Goal: Information Seeking & Learning: Check status

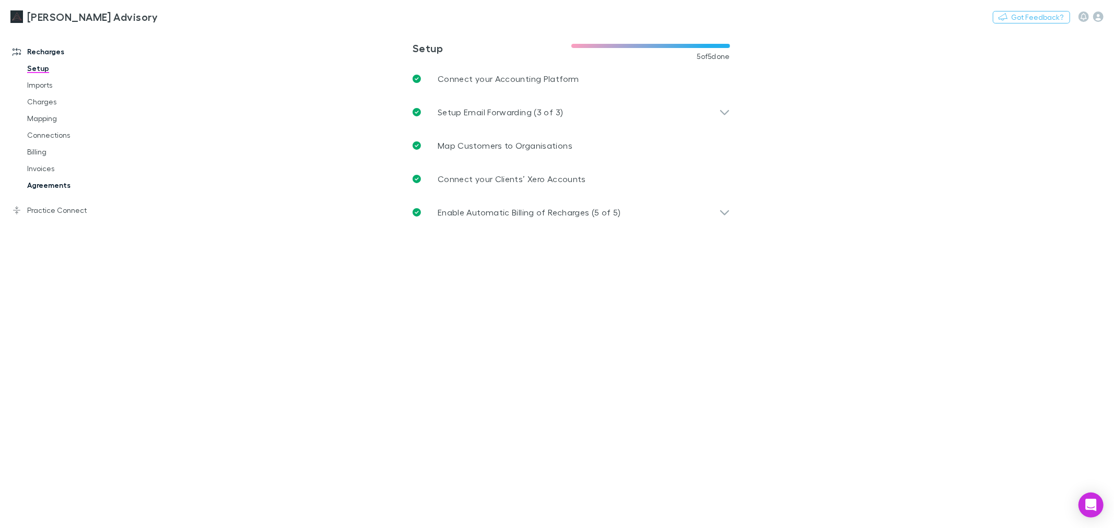
click at [66, 190] on link "Agreements" at bounding box center [80, 185] width 127 height 17
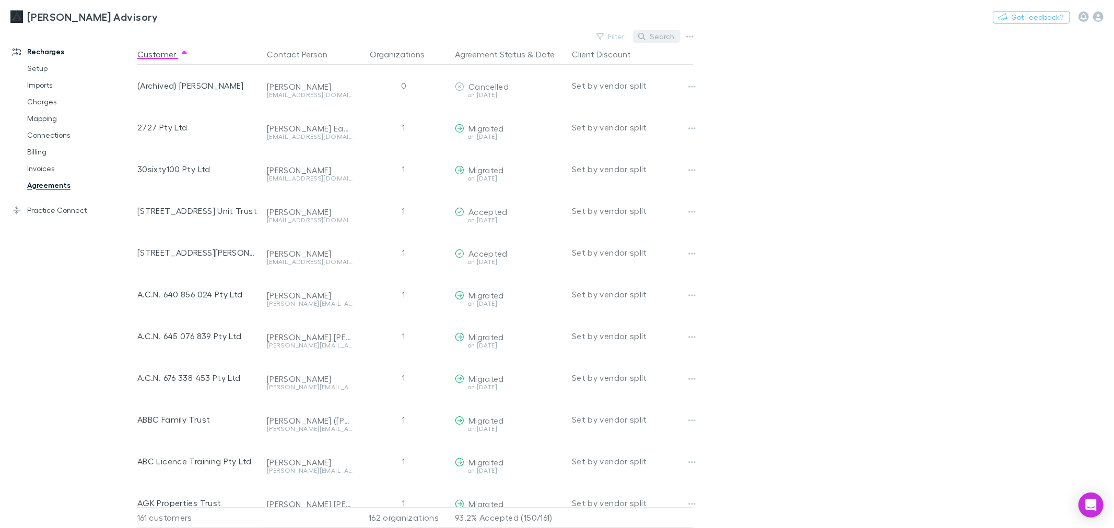
click at [645, 34] on icon "button" at bounding box center [641, 36] width 7 height 7
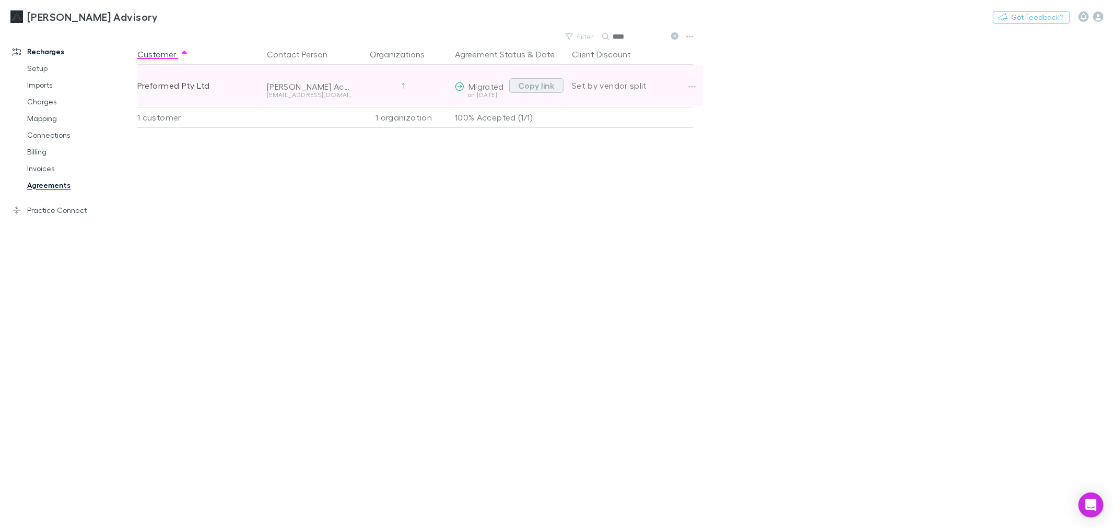
type input "****"
click at [547, 85] on button "Copy link" at bounding box center [536, 85] width 54 height 15
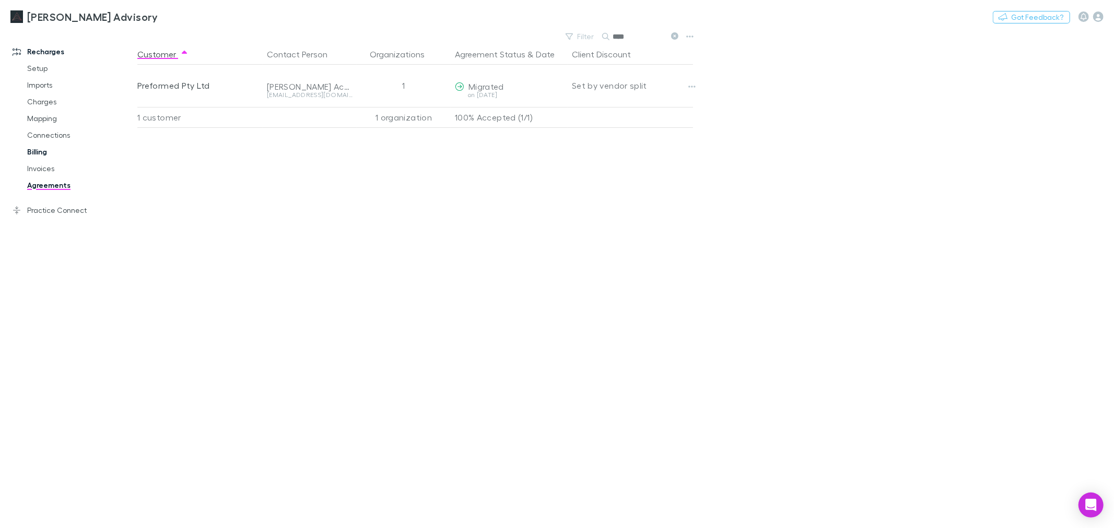
click at [45, 159] on link "Billing" at bounding box center [80, 152] width 127 height 17
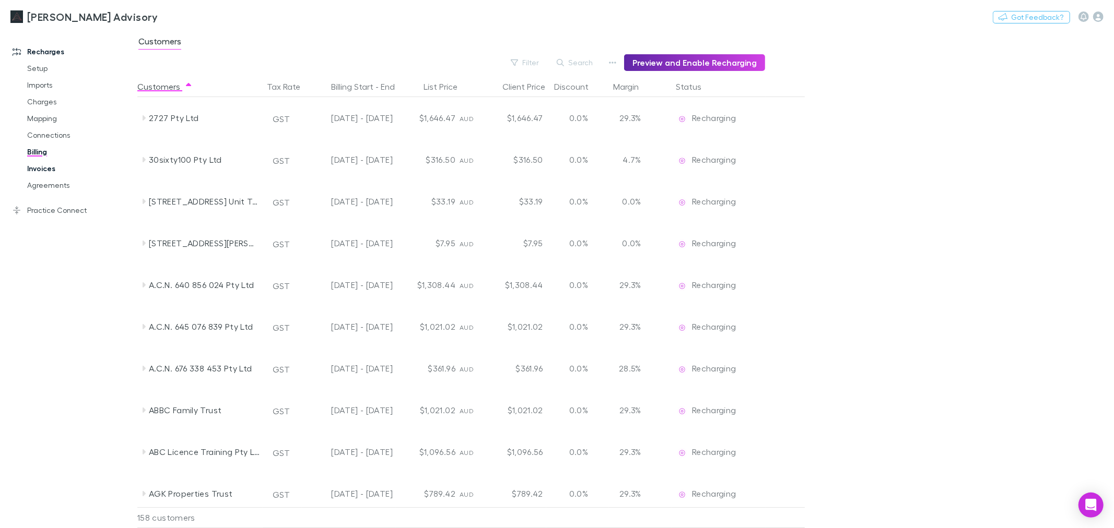
click at [63, 168] on link "Invoices" at bounding box center [80, 168] width 127 height 17
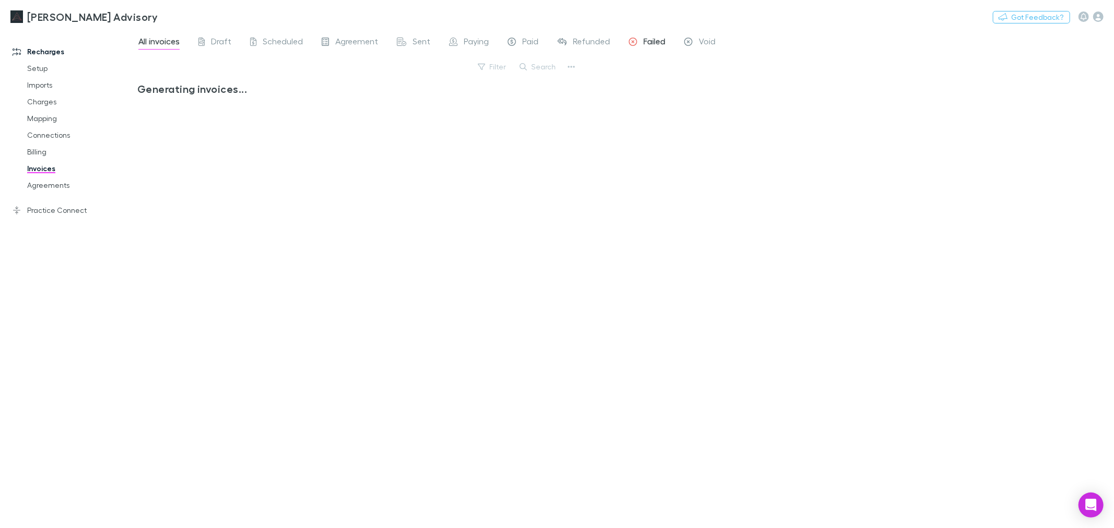
click at [645, 40] on span "Failed" at bounding box center [654, 43] width 22 height 14
click at [665, 411] on div "All invoices Draft Scheduled Agreement Sent Paying Paid Refunded Failed Void Fi…" at bounding box center [625, 278] width 976 height 499
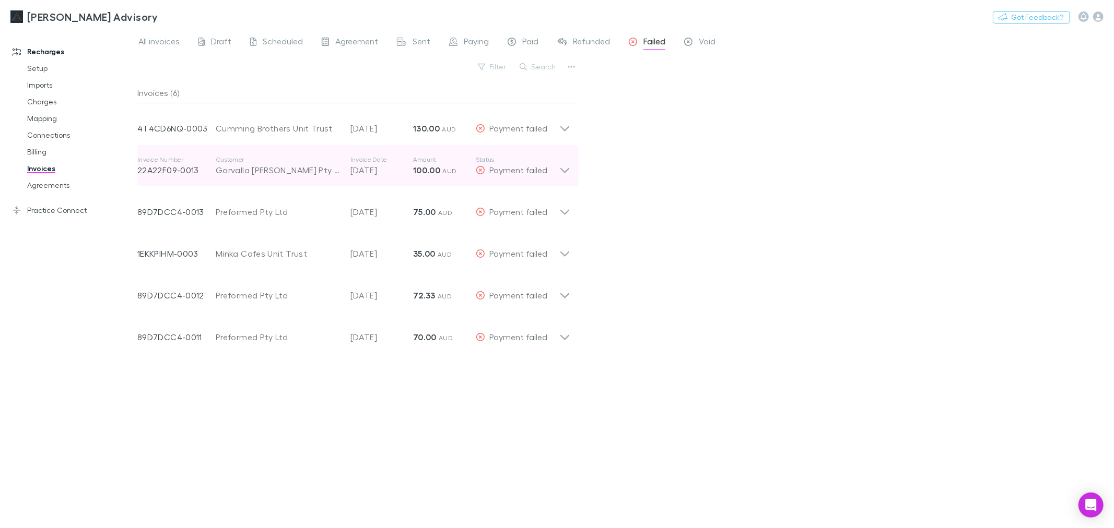
click at [563, 168] on icon at bounding box center [564, 166] width 11 height 21
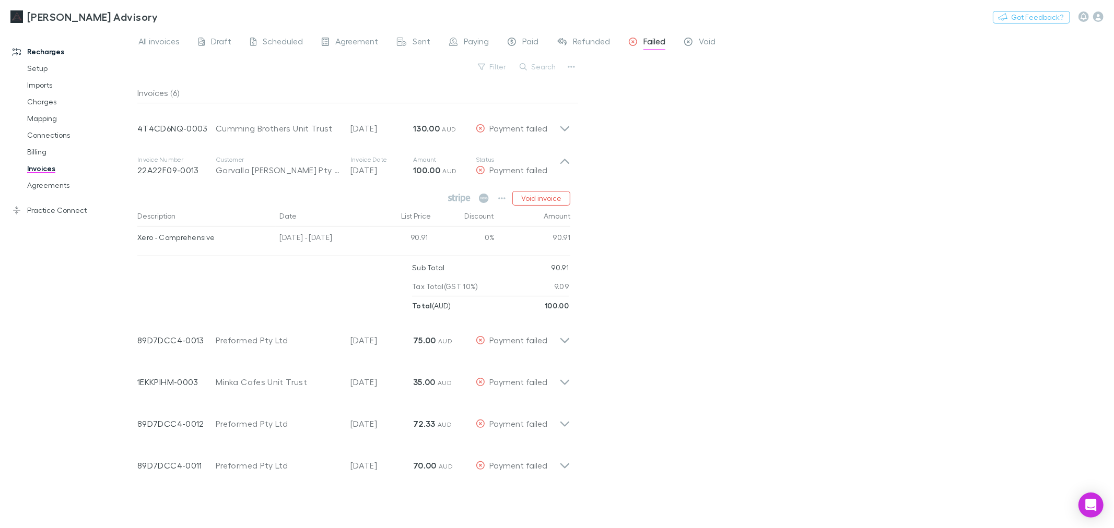
click at [755, 169] on div "All invoices Draft Scheduled Agreement Sent Paying Paid Refunded Failed Void Fi…" at bounding box center [625, 278] width 976 height 499
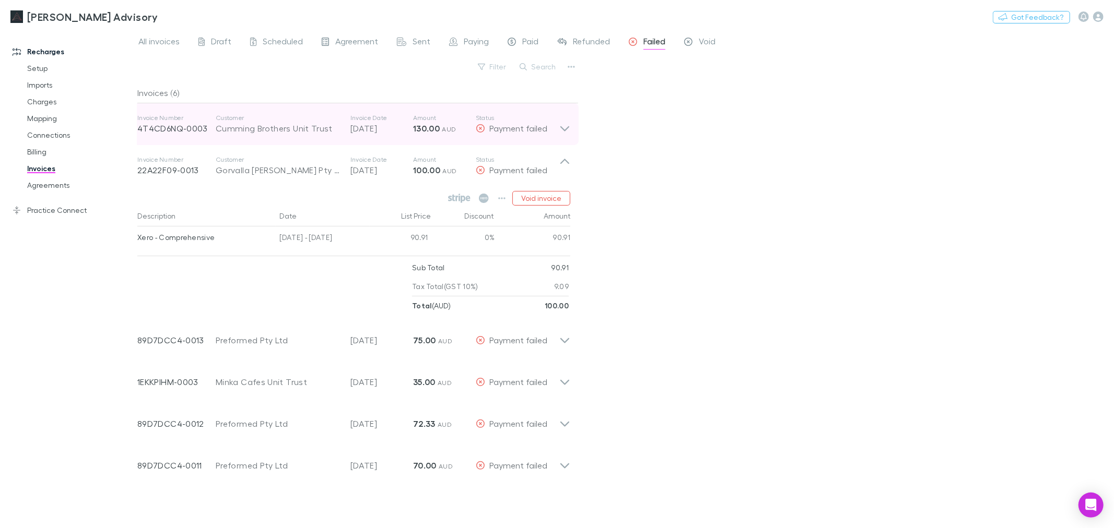
click at [560, 126] on icon at bounding box center [564, 124] width 11 height 21
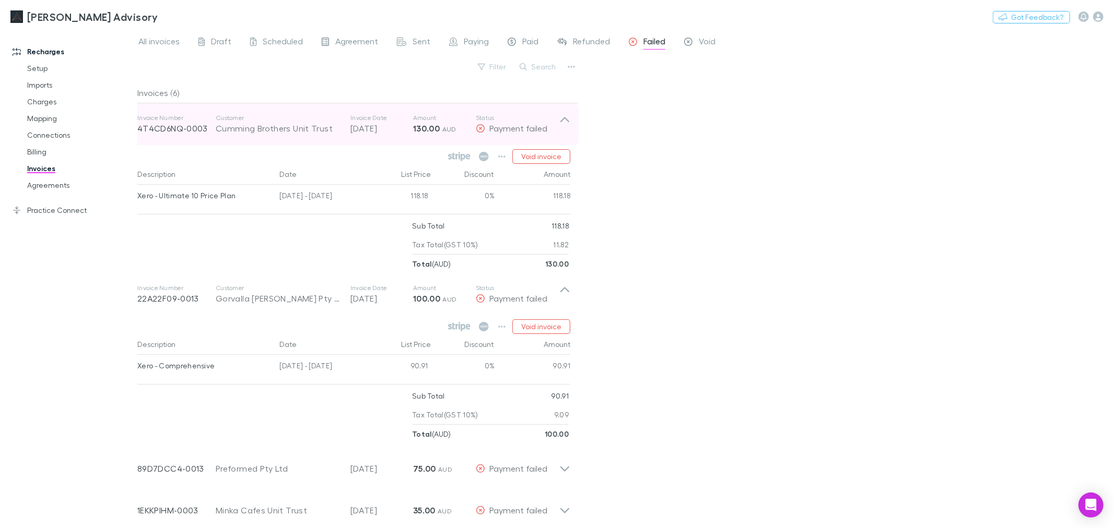
click at [560, 126] on icon at bounding box center [564, 124] width 11 height 21
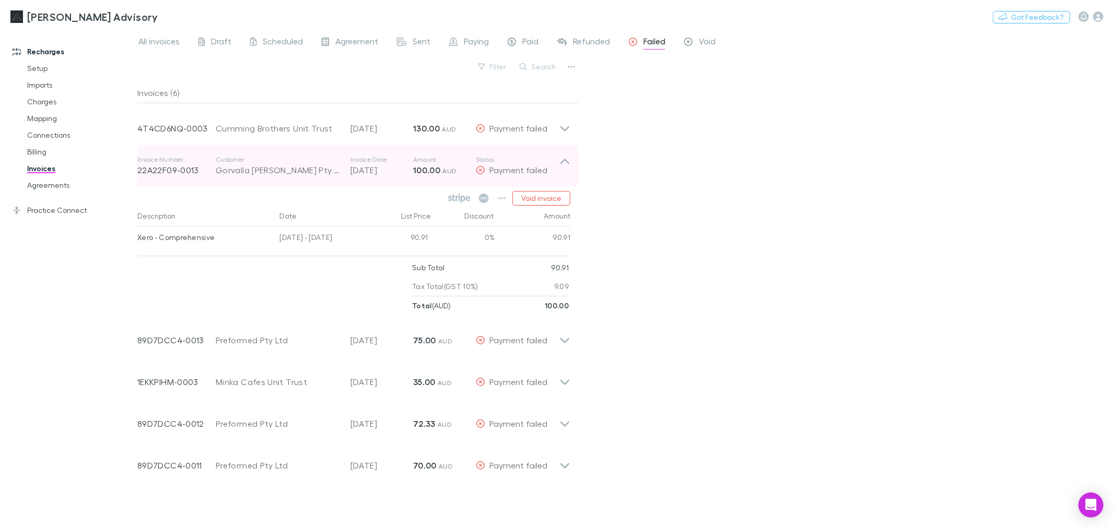
click at [559, 162] on icon at bounding box center [564, 166] width 11 height 21
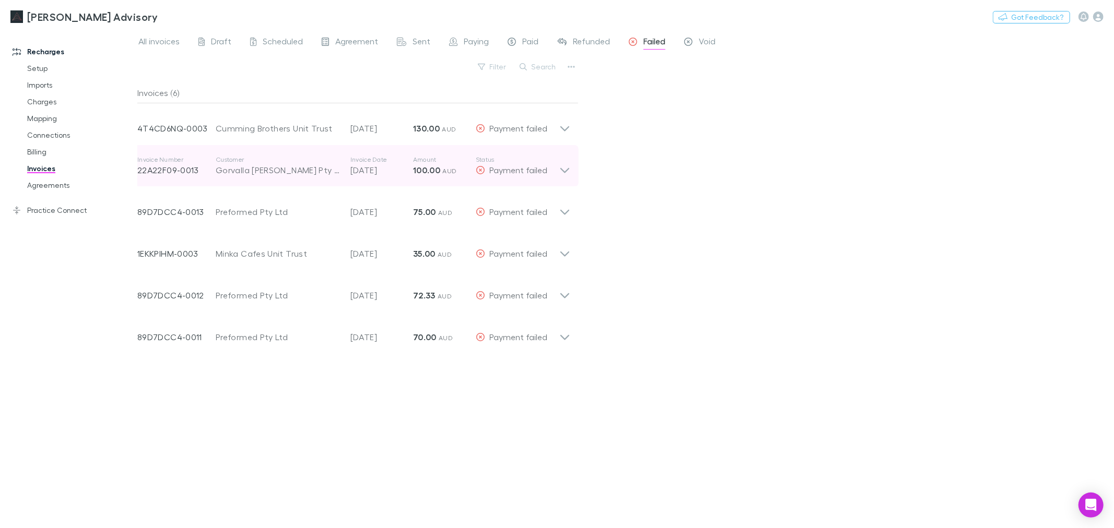
click at [559, 162] on icon at bounding box center [564, 166] width 11 height 21
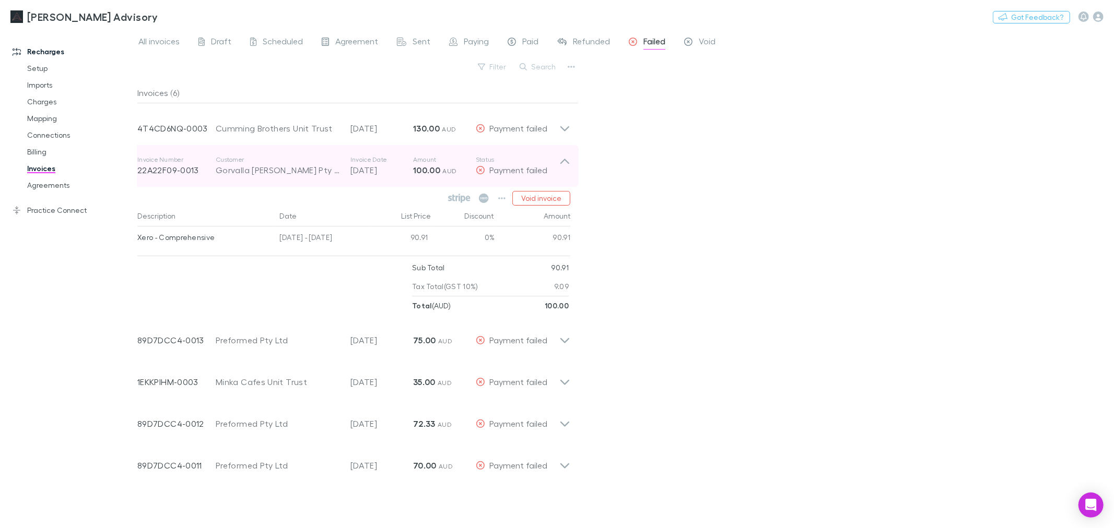
click at [559, 162] on icon at bounding box center [564, 166] width 11 height 21
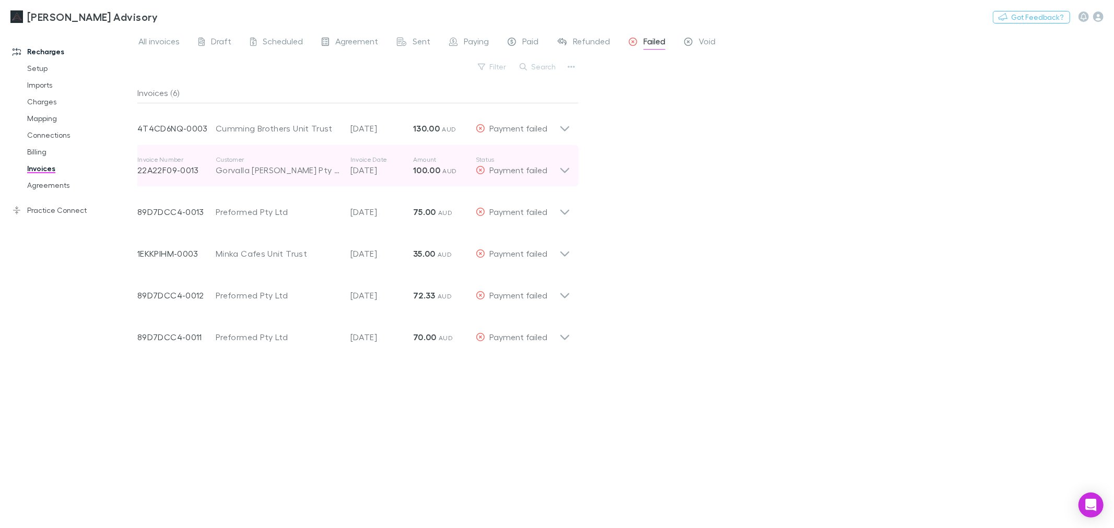
click at [559, 162] on icon at bounding box center [564, 166] width 11 height 21
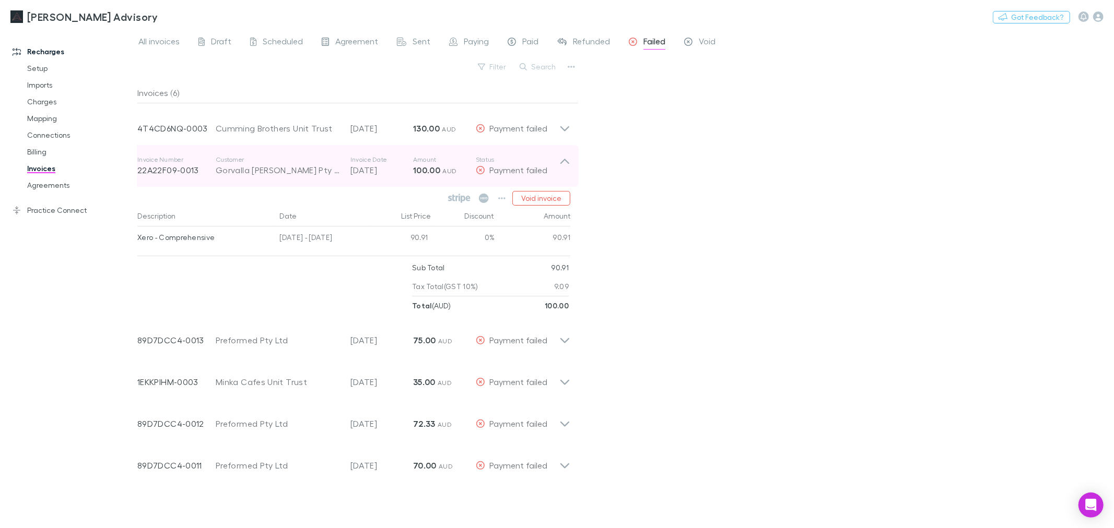
click at [559, 162] on icon at bounding box center [564, 166] width 11 height 21
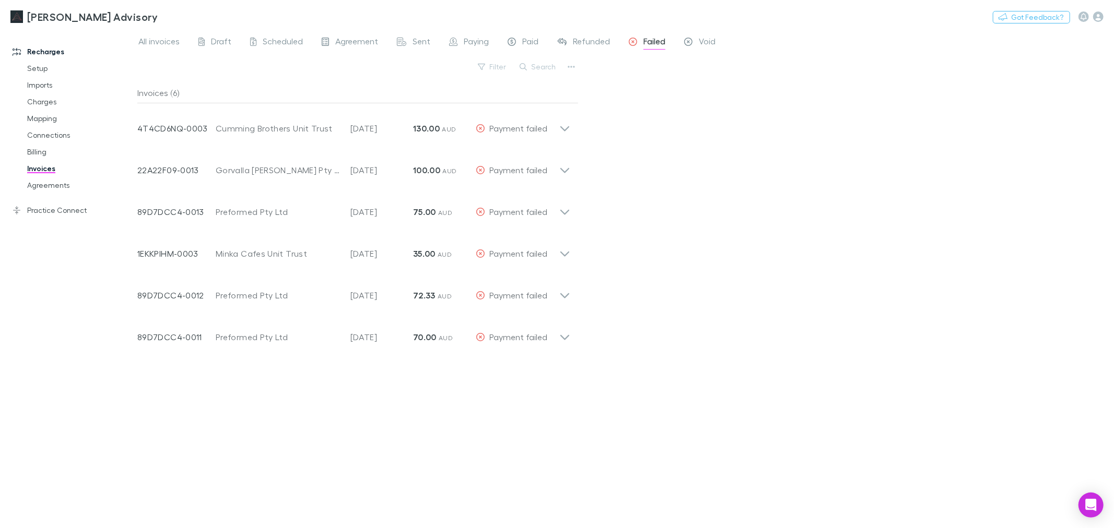
click at [890, 124] on div "All invoices Draft Scheduled Agreement Sent Paying Paid Refunded Failed Void Fi…" at bounding box center [625, 278] width 976 height 499
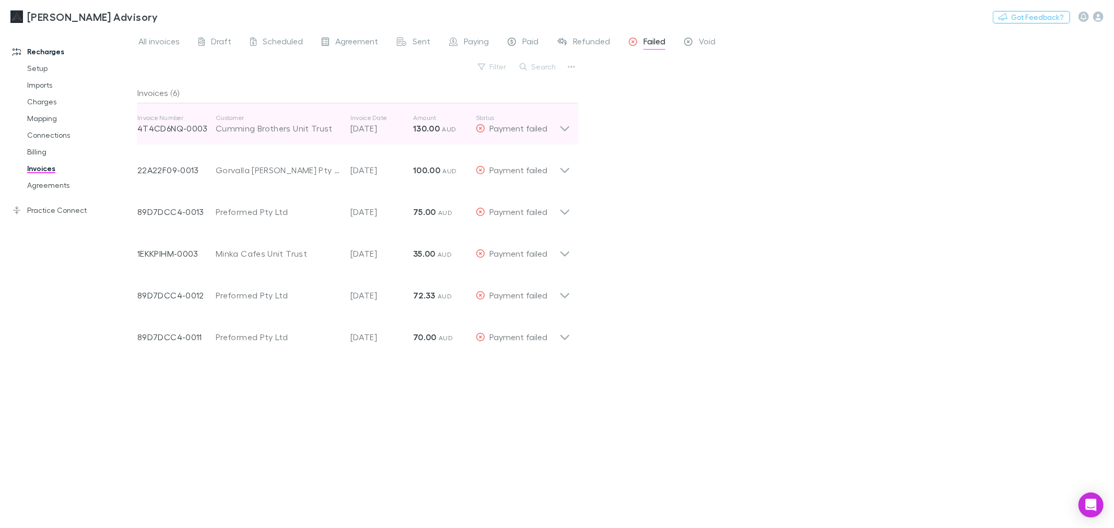
click at [560, 125] on icon at bounding box center [564, 124] width 11 height 21
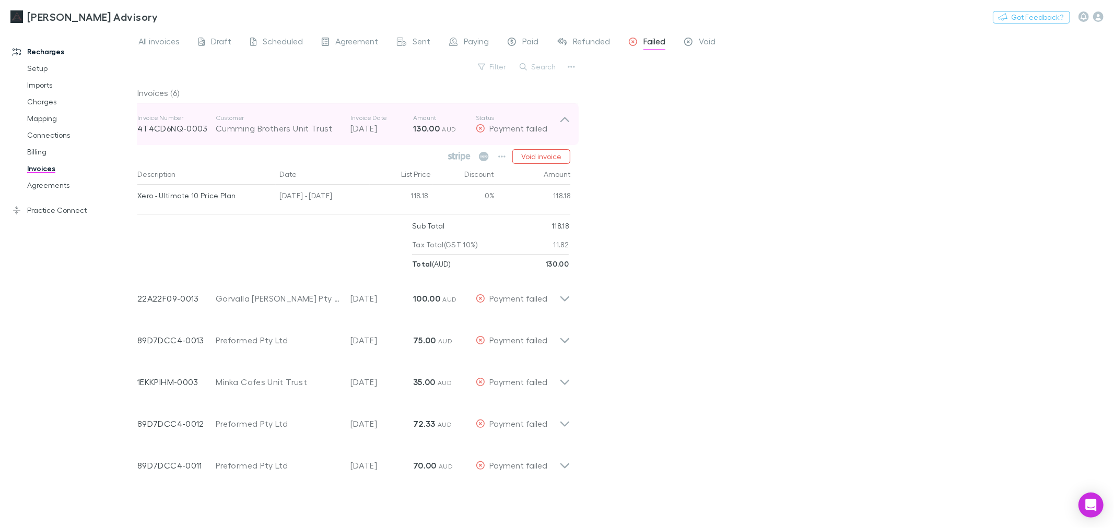
click at [560, 125] on icon at bounding box center [564, 124] width 11 height 21
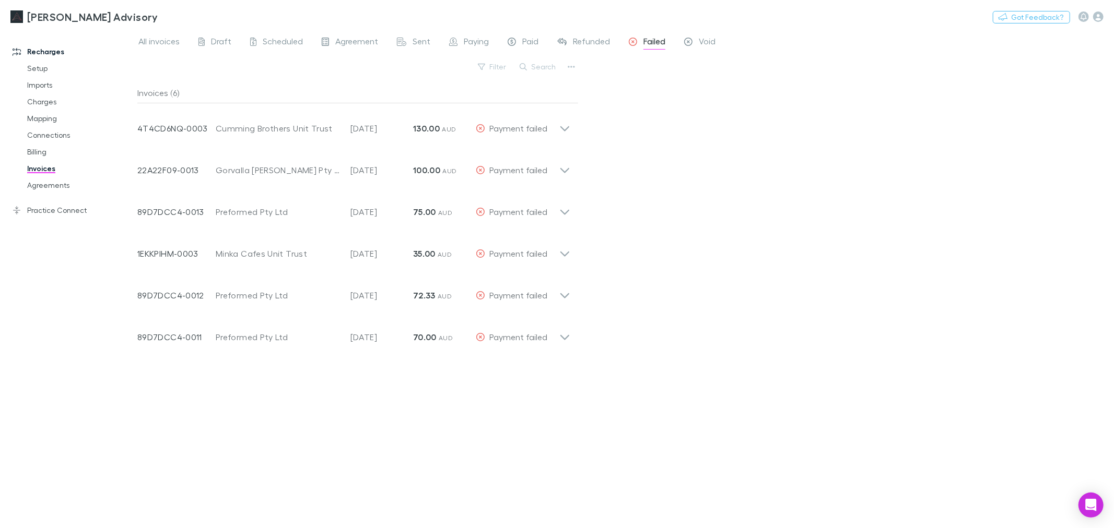
click at [722, 237] on div "All invoices Draft Scheduled Agreement Sent Paying Paid Refunded Failed Void Fi…" at bounding box center [625, 278] width 976 height 499
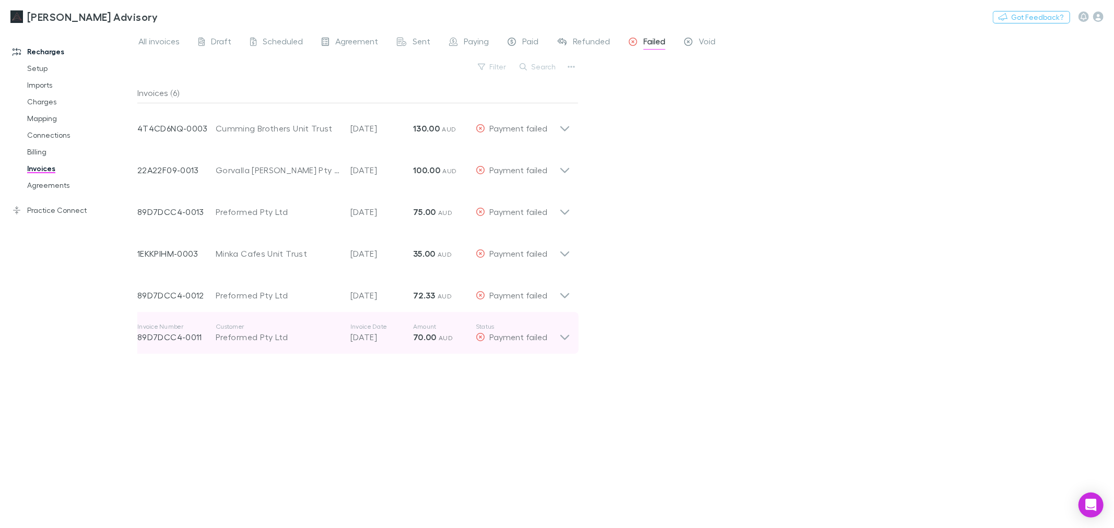
click at [567, 345] on div "Invoice Number 89D7DCC4-0011 Customer Preformed Pty Ltd Invoice Date 20 Jul 202…" at bounding box center [354, 333] width 450 height 42
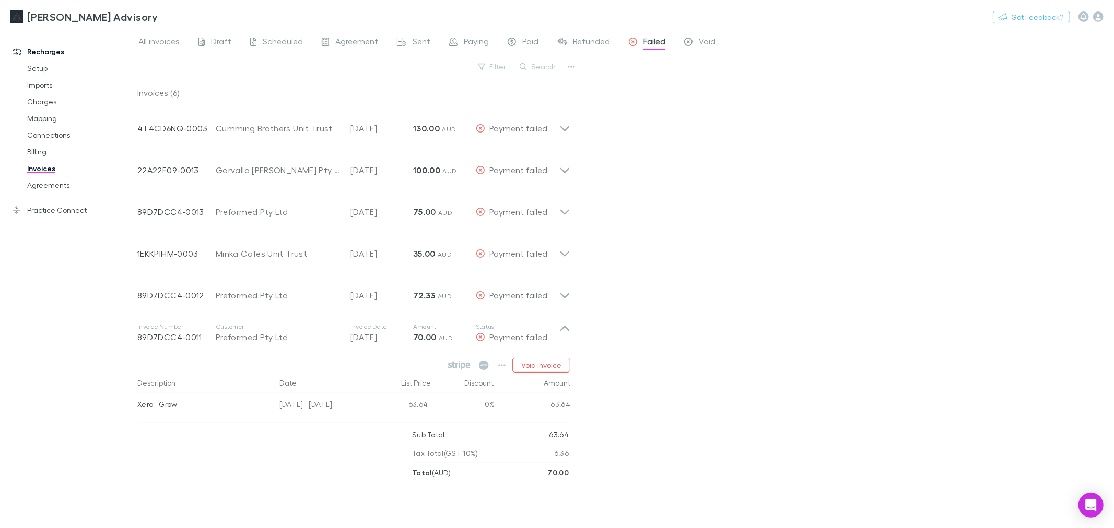
click at [650, 276] on div "All invoices Draft Scheduled Agreement Sent Paying Paid Refunded Failed Void Fi…" at bounding box center [625, 278] width 976 height 499
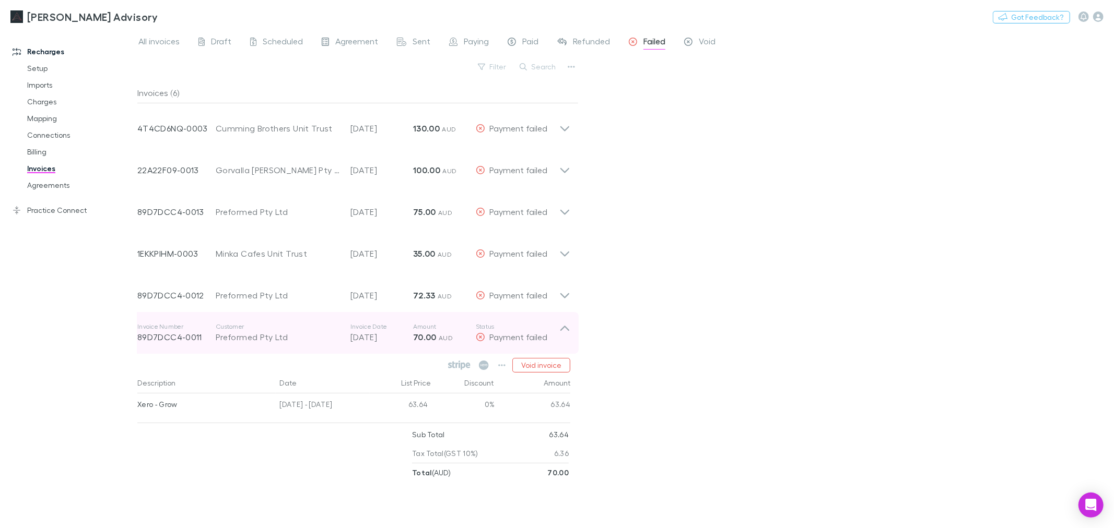
click at [573, 327] on div "Invoice Number 89D7DCC4-0011 Customer Preformed Pty Ltd Invoice Date 20 Jul 202…" at bounding box center [354, 333] width 450 height 42
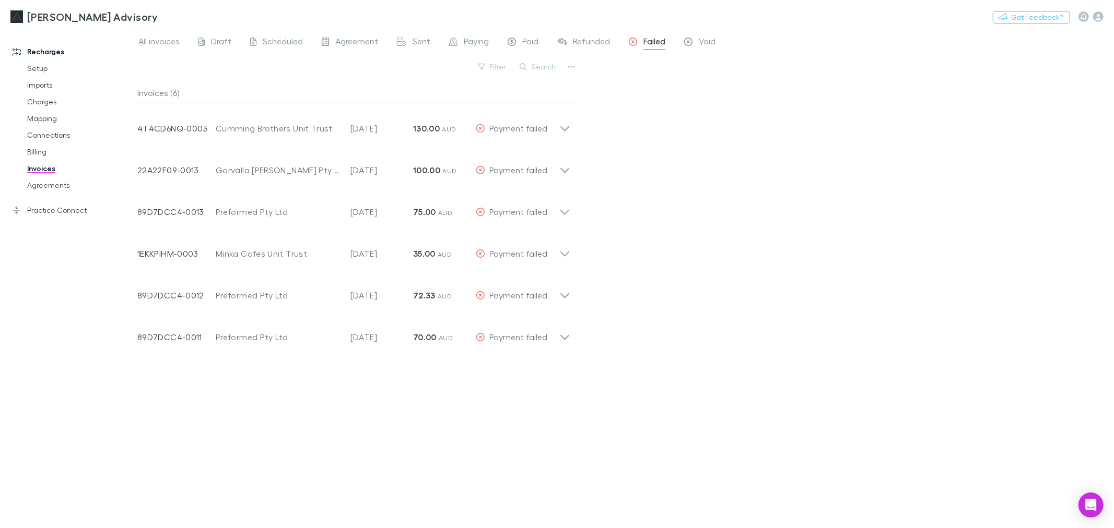
click at [680, 286] on div "All invoices Draft Scheduled Agreement Sent Paying Paid Refunded Failed Void Fi…" at bounding box center [625, 278] width 976 height 499
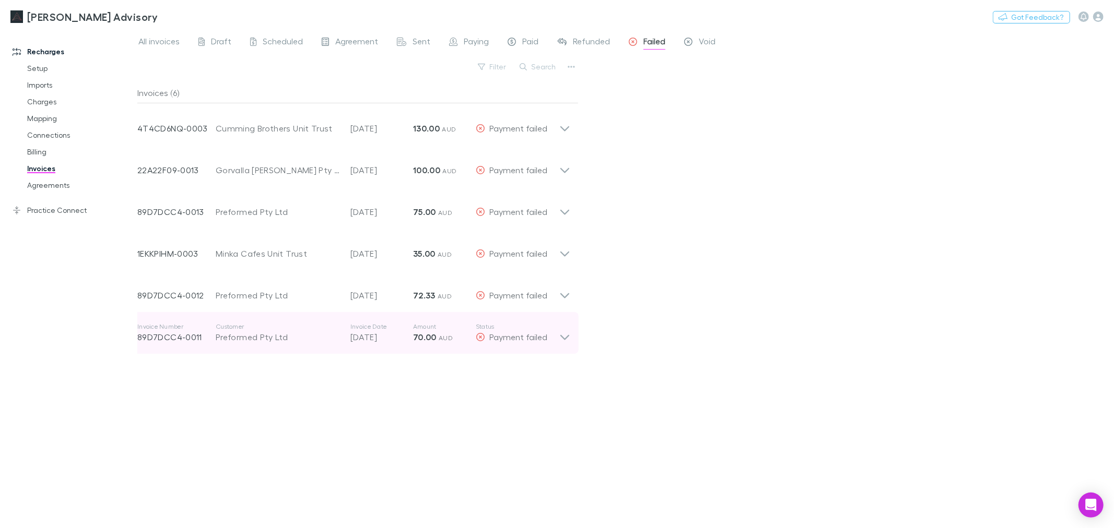
click at [574, 335] on div "Invoice Number 89D7DCC4-0011 Customer Preformed Pty Ltd Invoice Date 20 Jul 202…" at bounding box center [354, 333] width 450 height 42
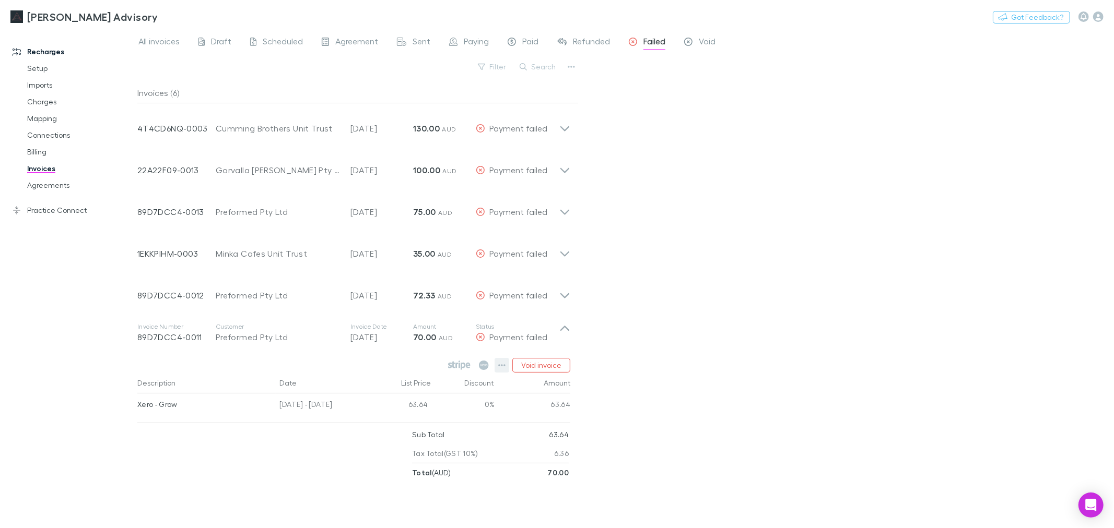
click at [499, 366] on icon "button" at bounding box center [501, 365] width 7 height 8
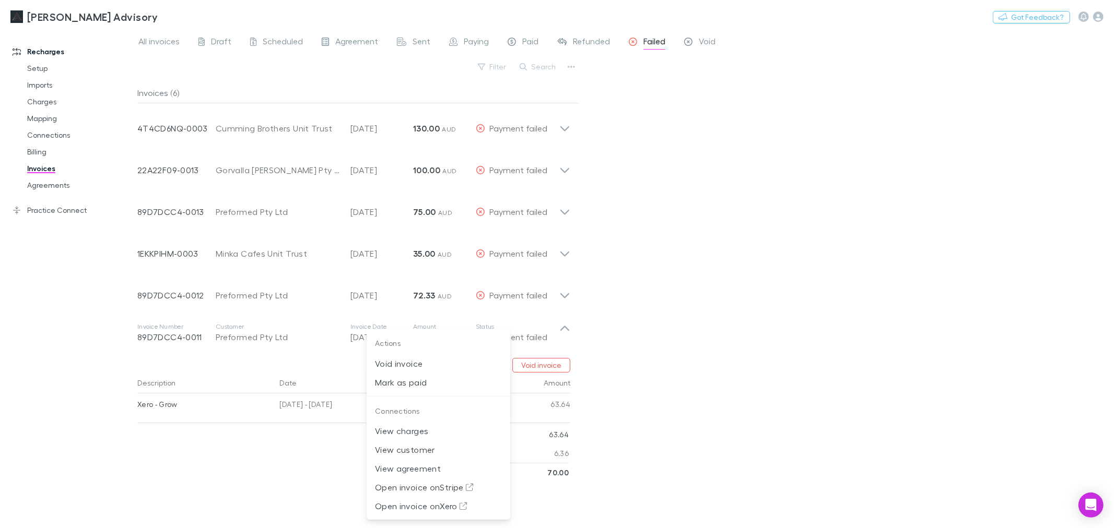
click at [693, 411] on div at bounding box center [557, 264] width 1114 height 528
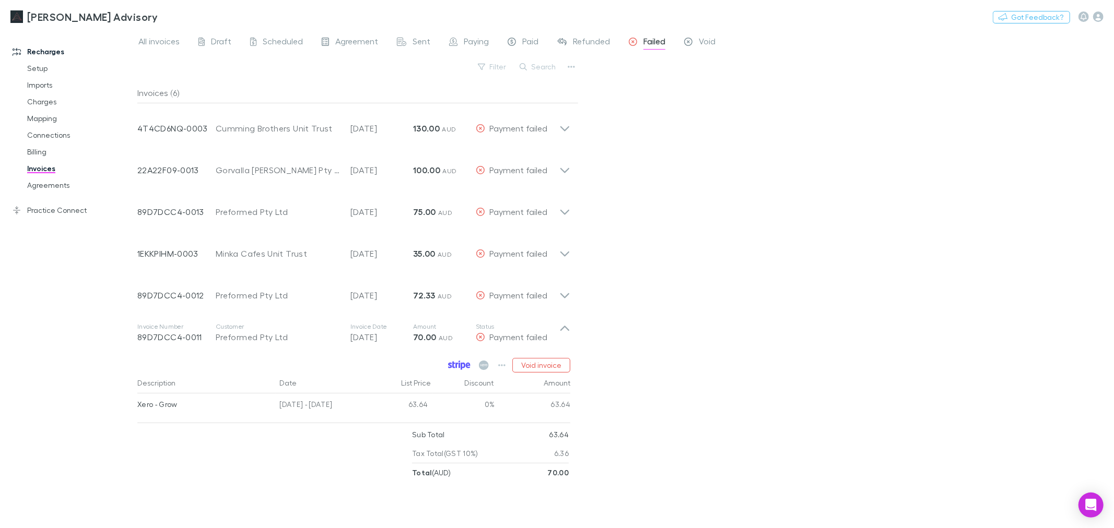
click at [463, 367] on icon at bounding box center [463, 366] width 5 height 7
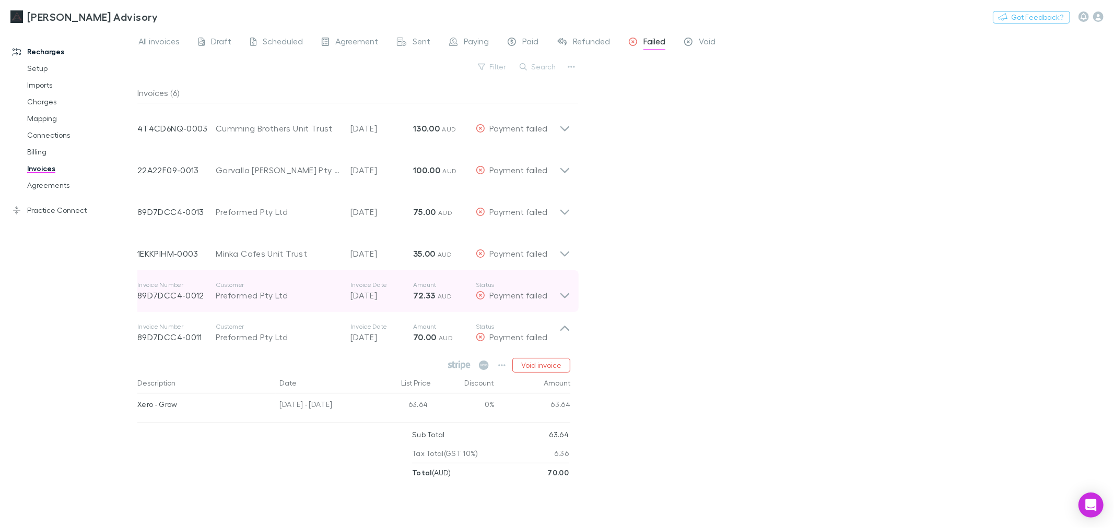
click at [559, 289] on icon at bounding box center [564, 291] width 11 height 21
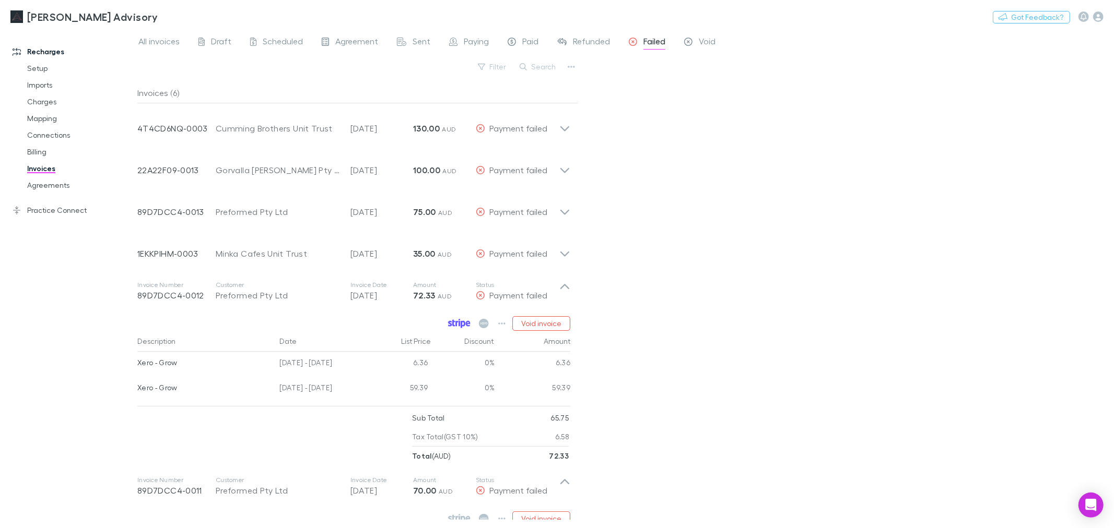
click at [461, 326] on icon at bounding box center [459, 323] width 22 height 9
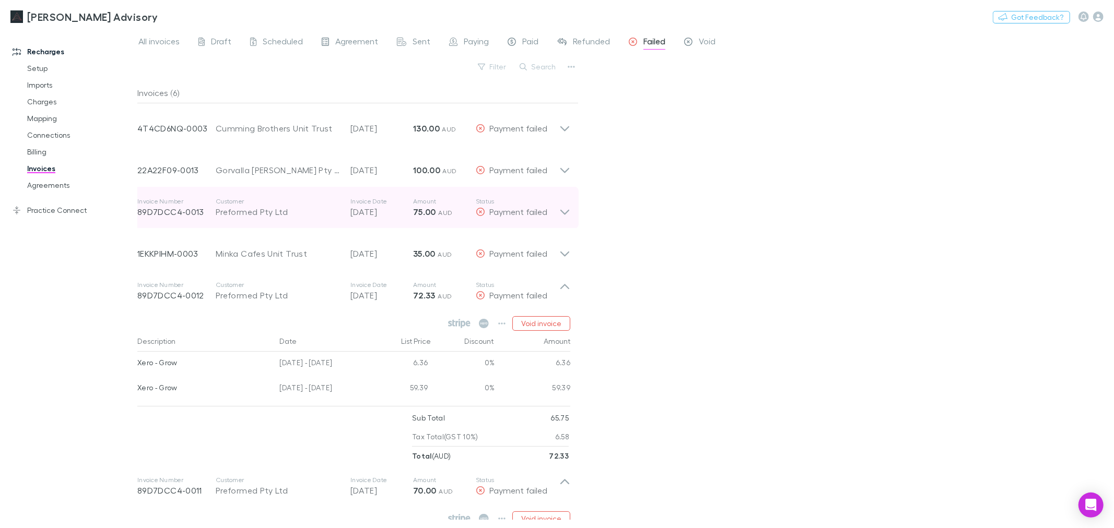
click at [573, 211] on div "Invoice Number 89D7DCC4-0013 Customer Preformed Pty Ltd Invoice Date 20 Sep 202…" at bounding box center [354, 208] width 450 height 42
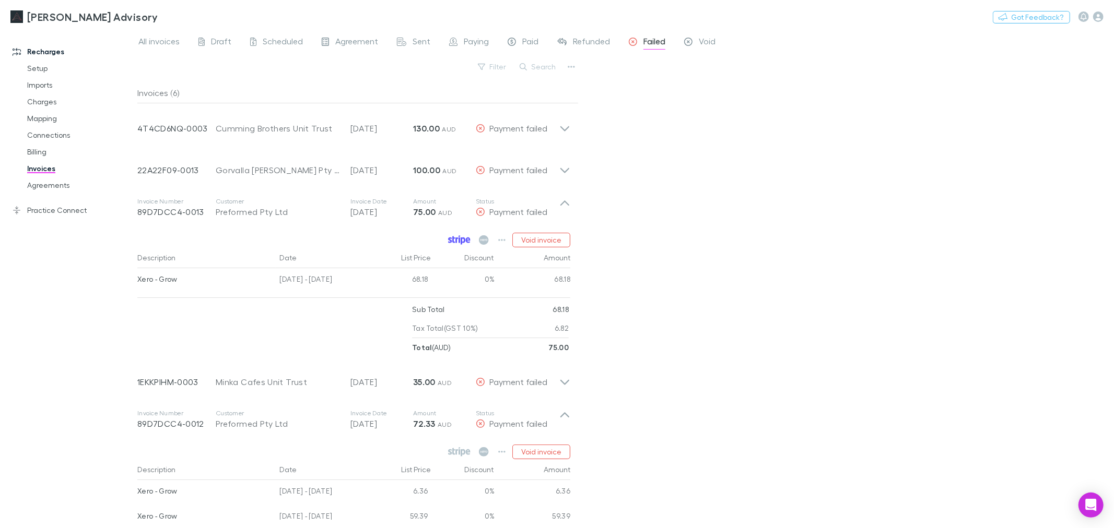
click at [456, 240] on icon at bounding box center [459, 240] width 22 height 9
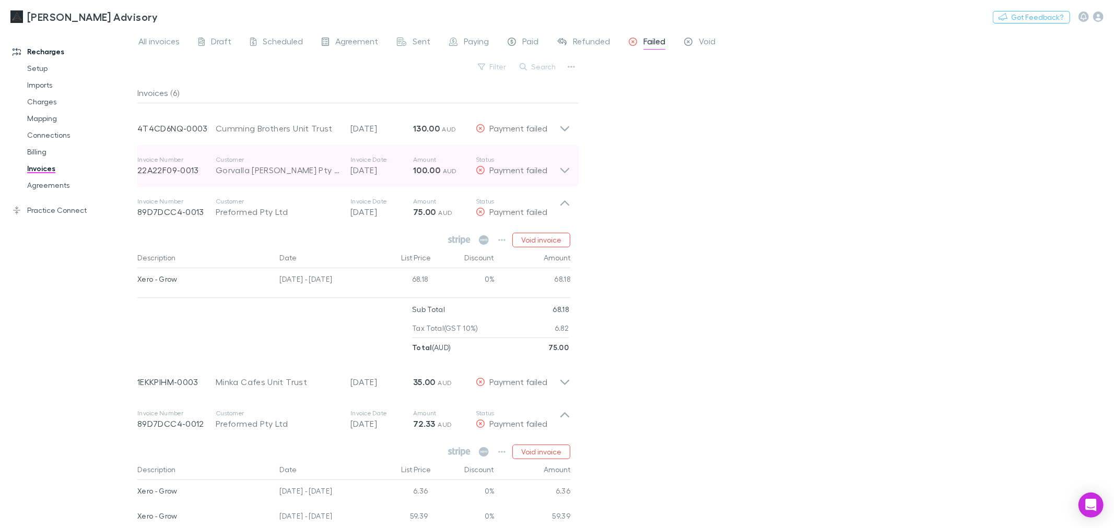
click at [564, 171] on icon at bounding box center [564, 170] width 9 height 5
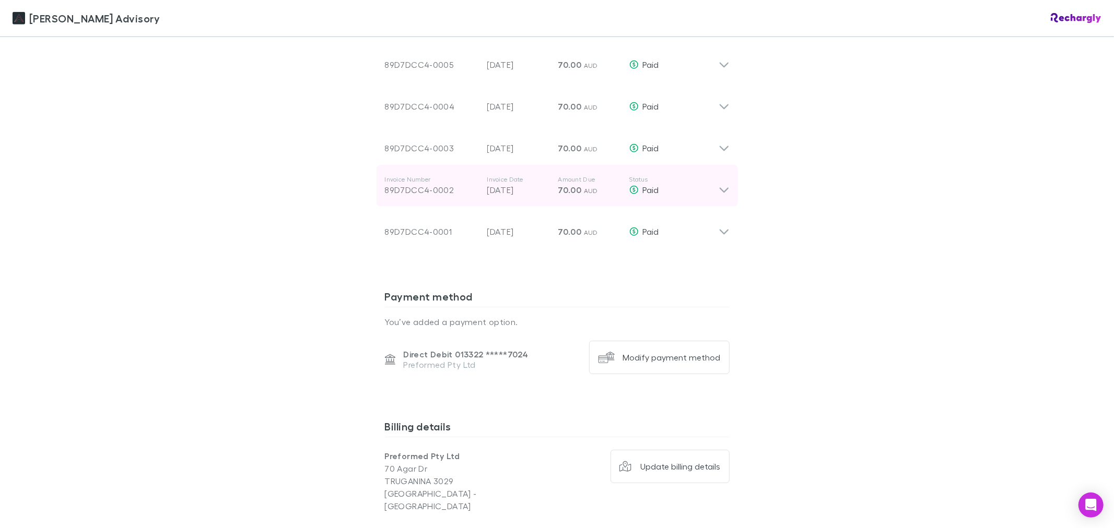
scroll to position [964, 0]
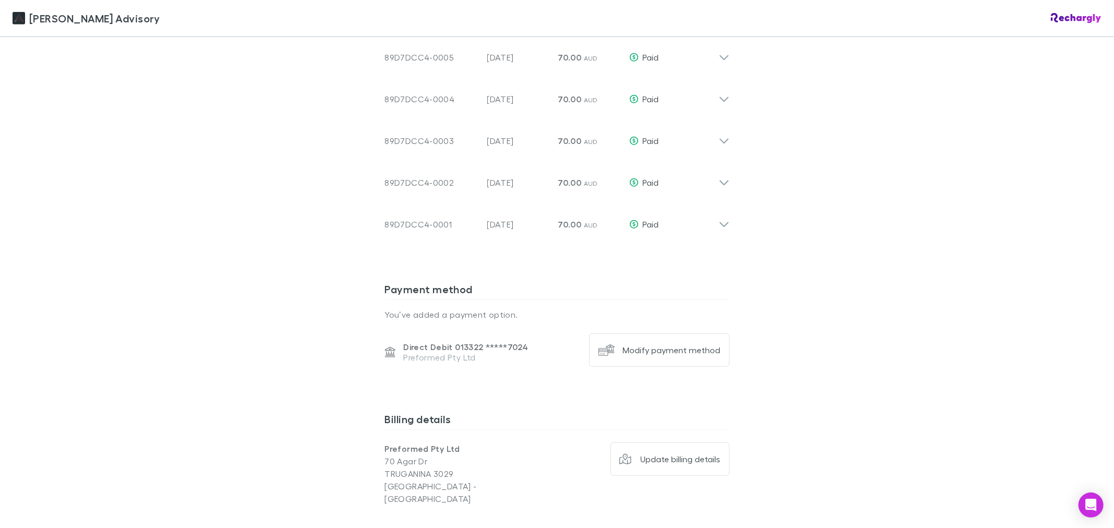
click at [514, 388] on div "Payment method You’ve added a payment option. Direct Debit 013322 ***** 7024 Pr…" at bounding box center [557, 340] width 345 height 130
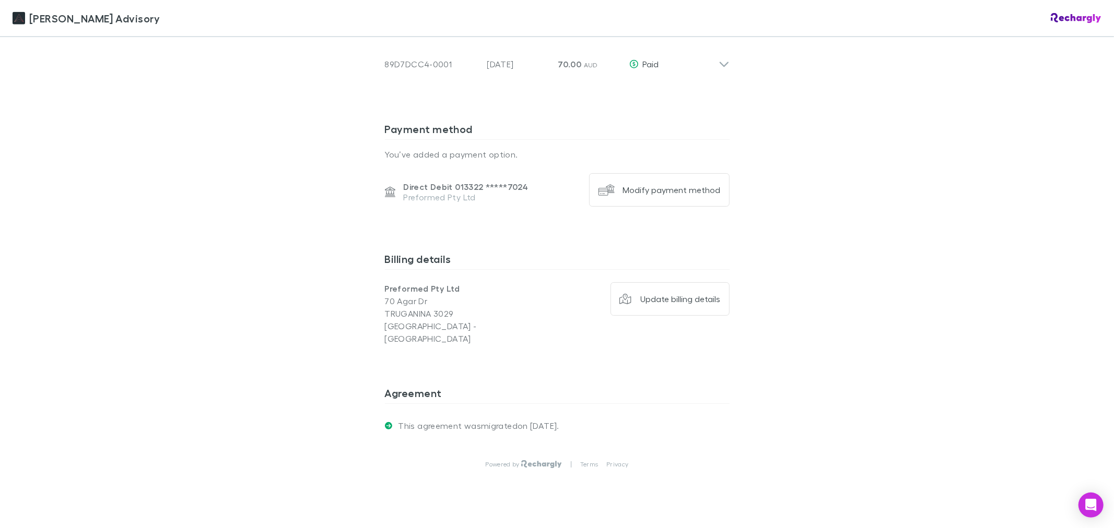
scroll to position [1138, 0]
